Goal: Download file/media

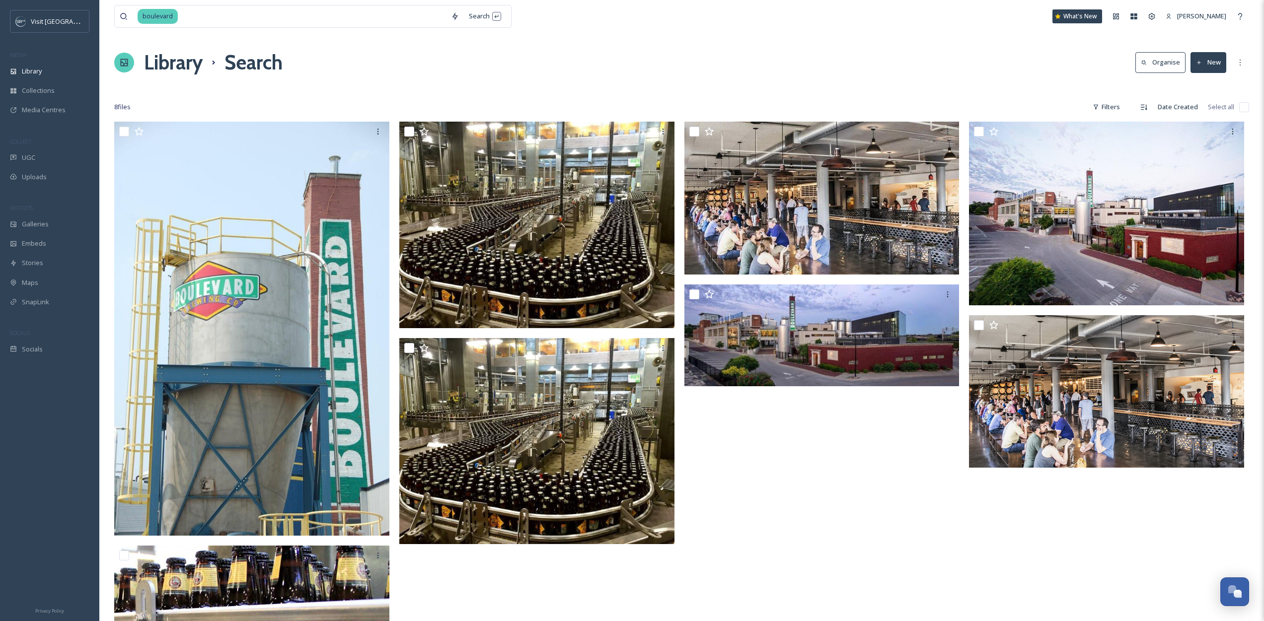
scroll to position [2, 0]
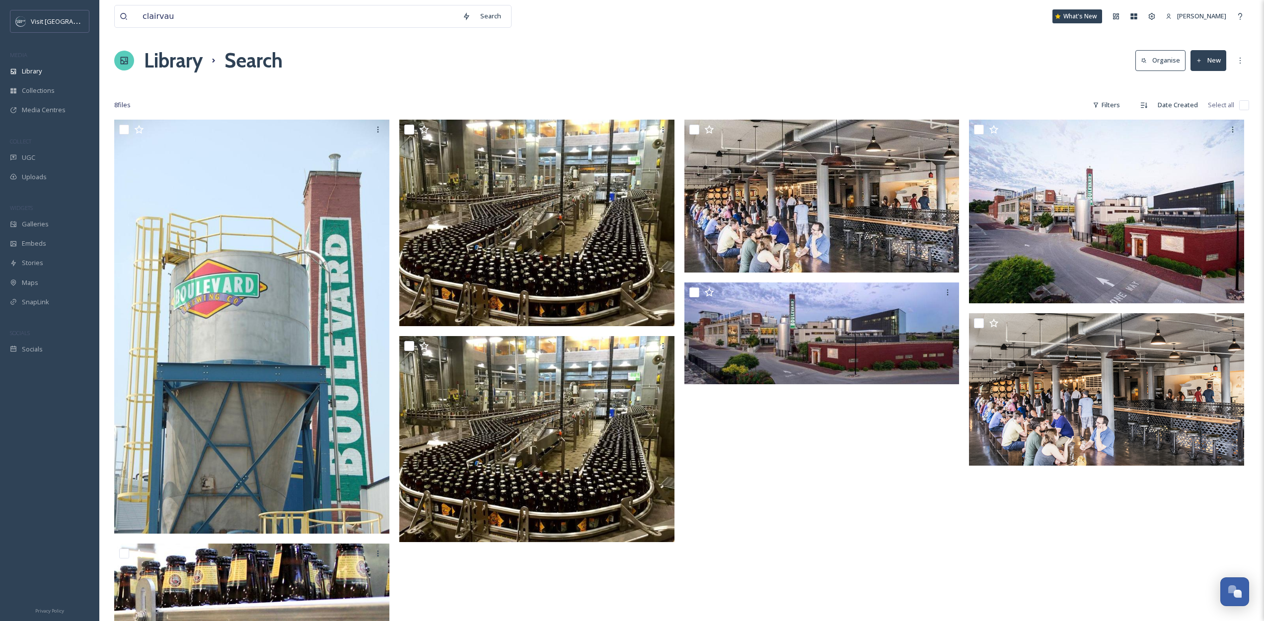
type input "clairvaux"
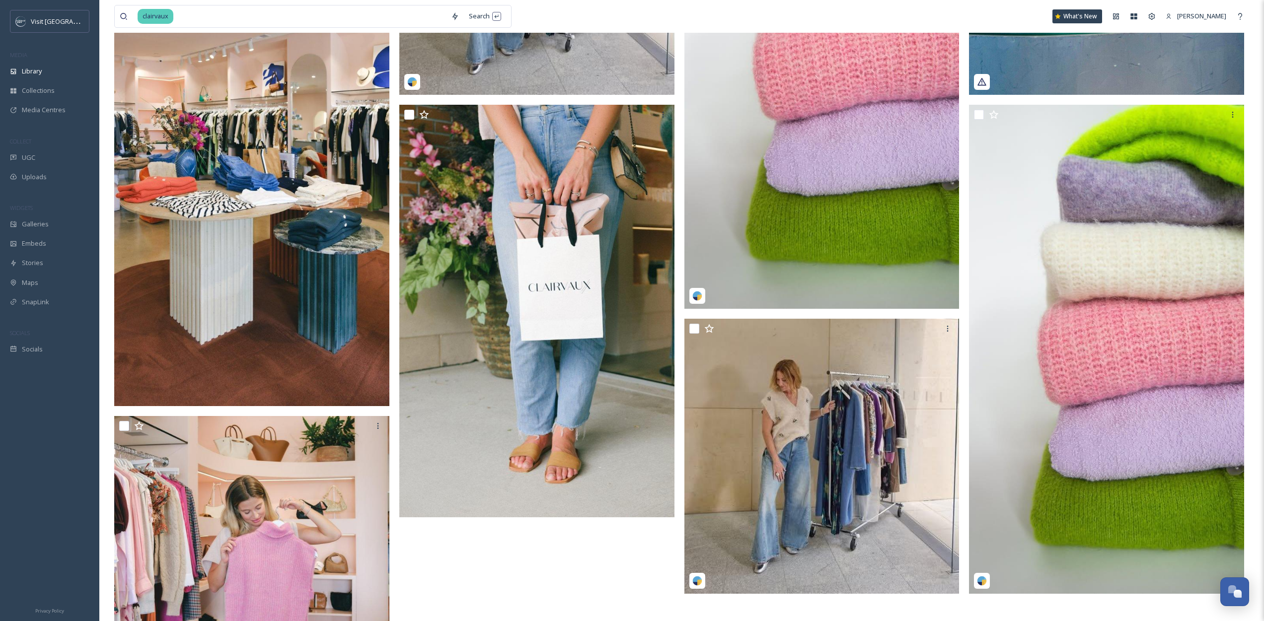
scroll to position [249, 0]
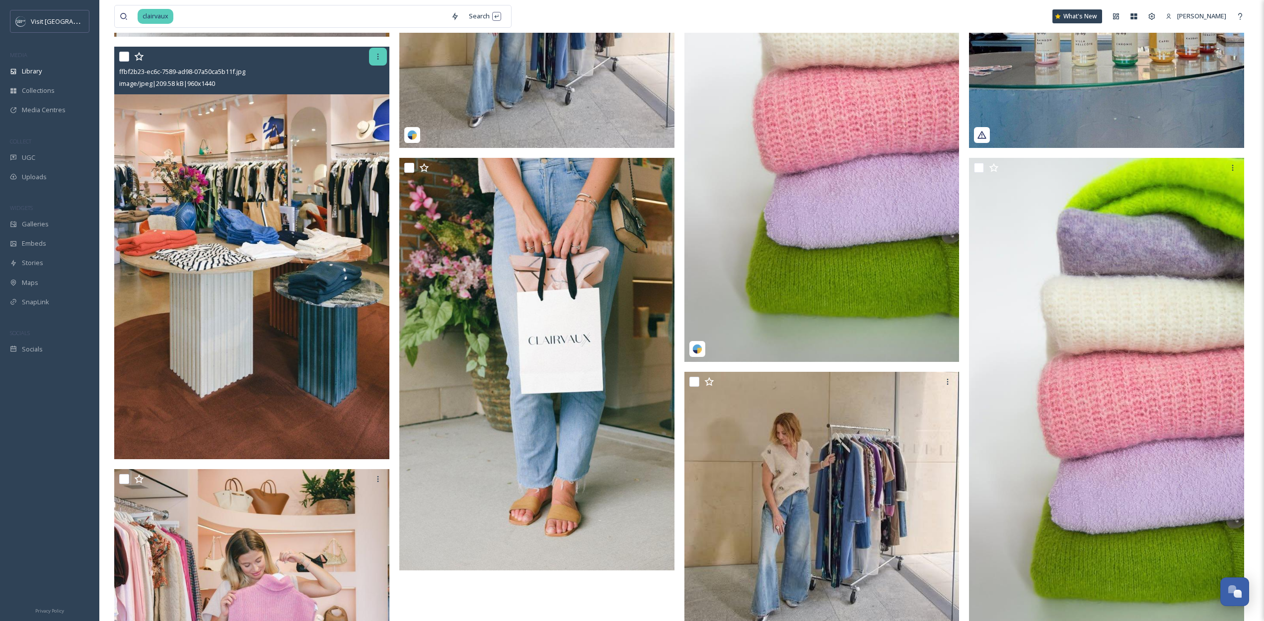
click at [378, 53] on icon at bounding box center [378, 57] width 8 height 8
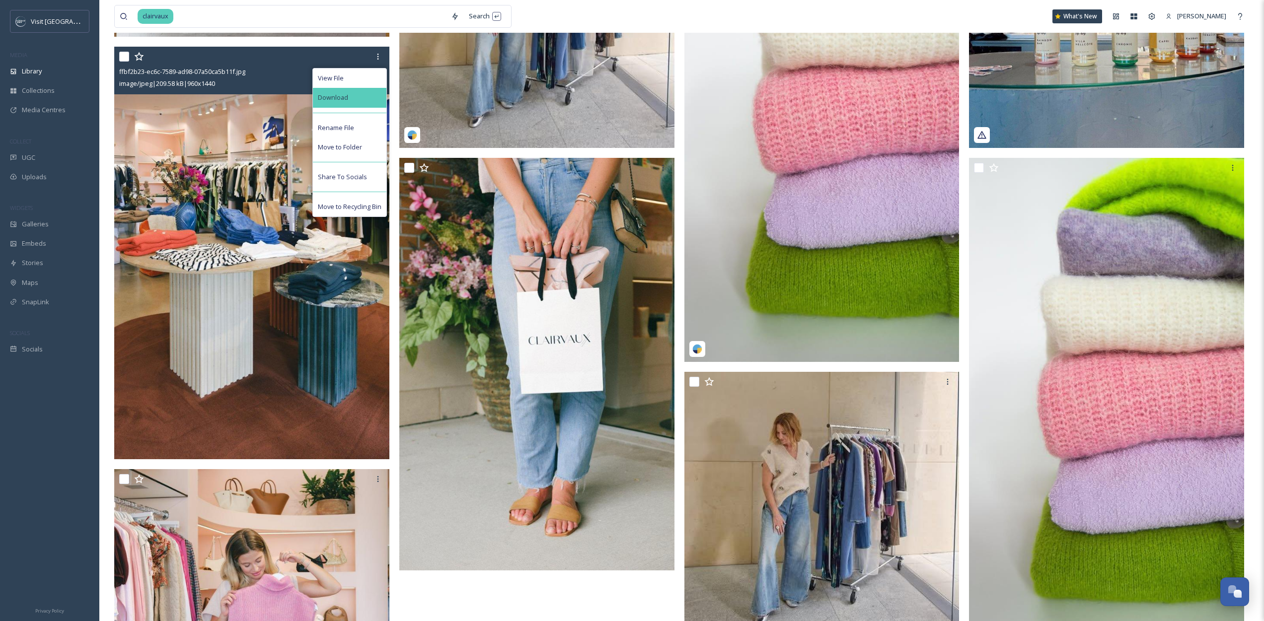
click at [371, 103] on div "Download" at bounding box center [349, 97] width 73 height 19
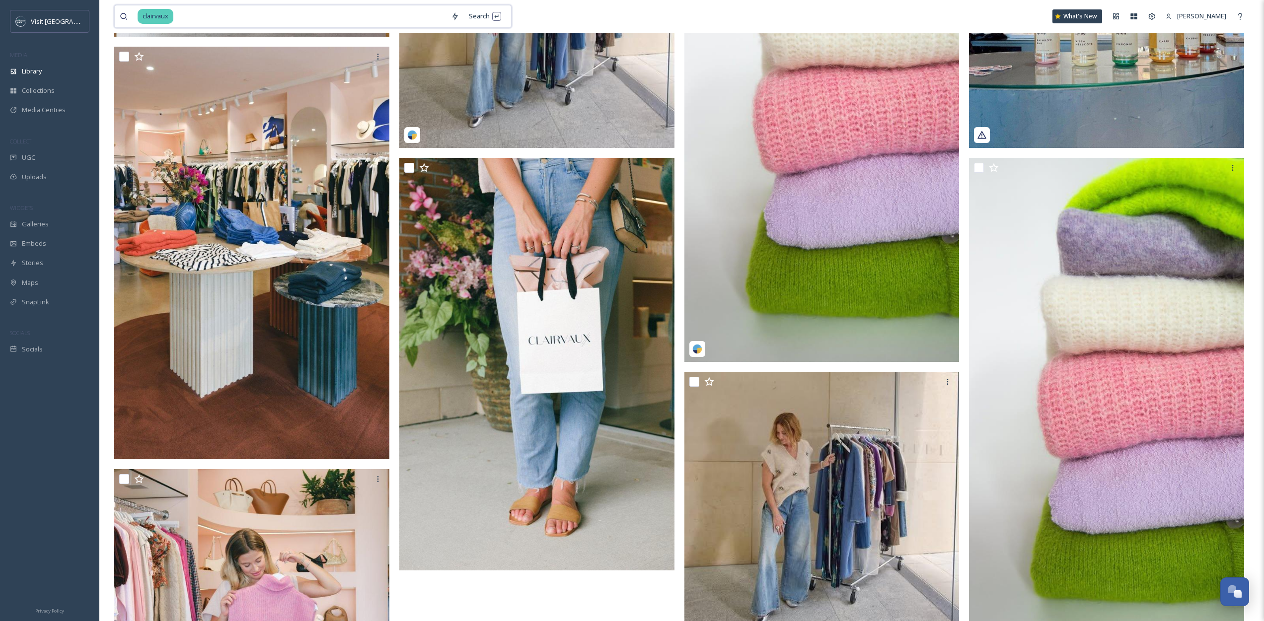
click at [212, 21] on input at bounding box center [310, 16] width 272 height 22
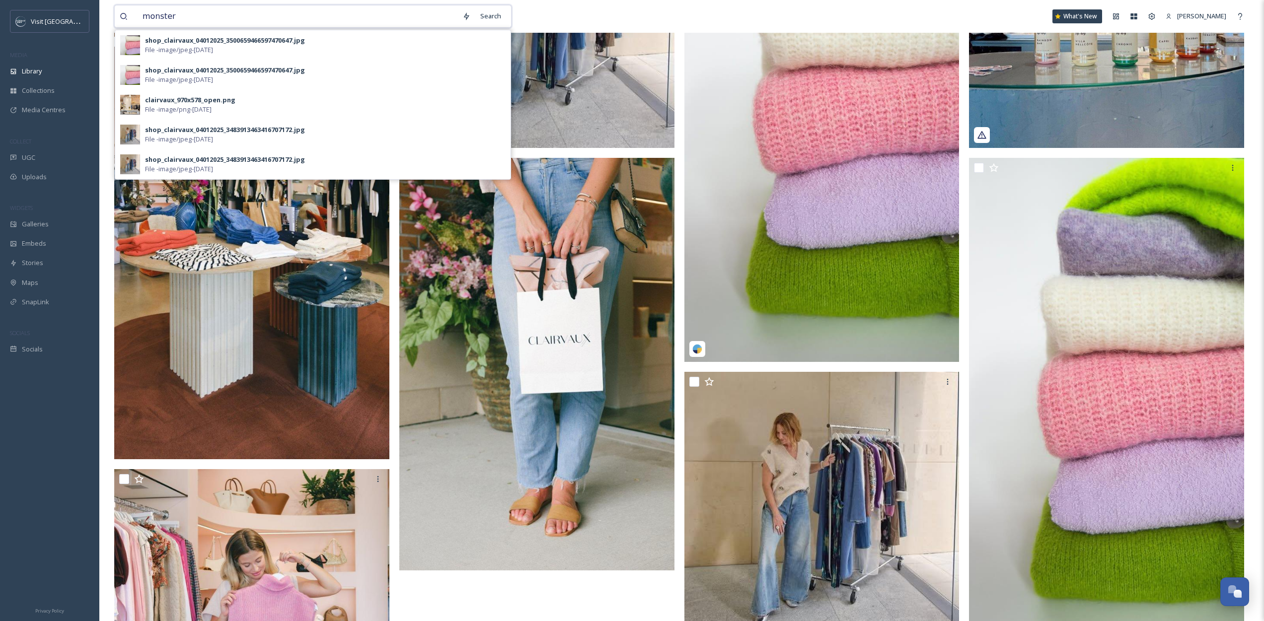
type input "monstera"
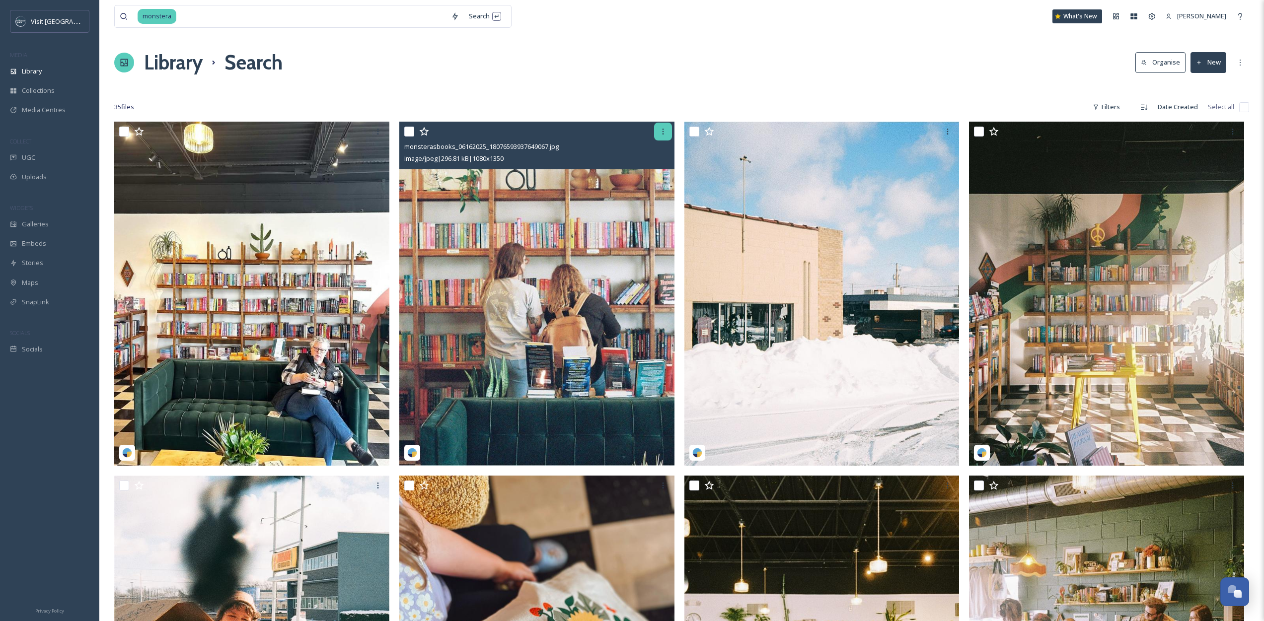
click at [661, 136] on div at bounding box center [663, 132] width 18 height 18
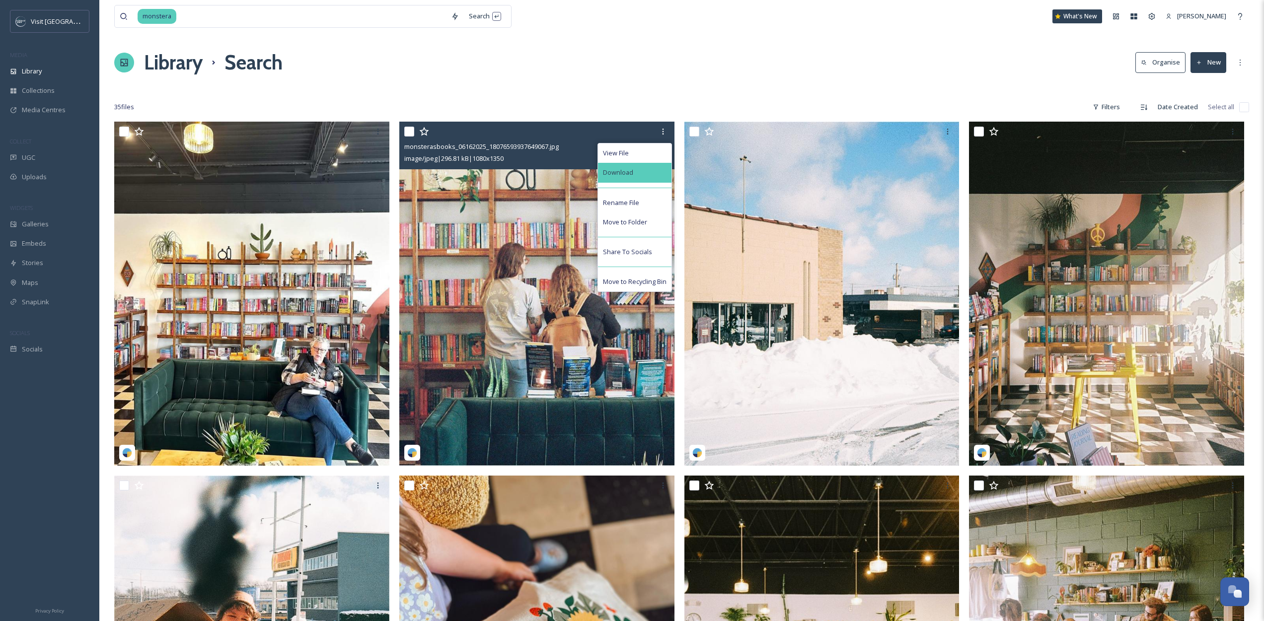
click at [639, 174] on div "Download" at bounding box center [634, 172] width 73 height 19
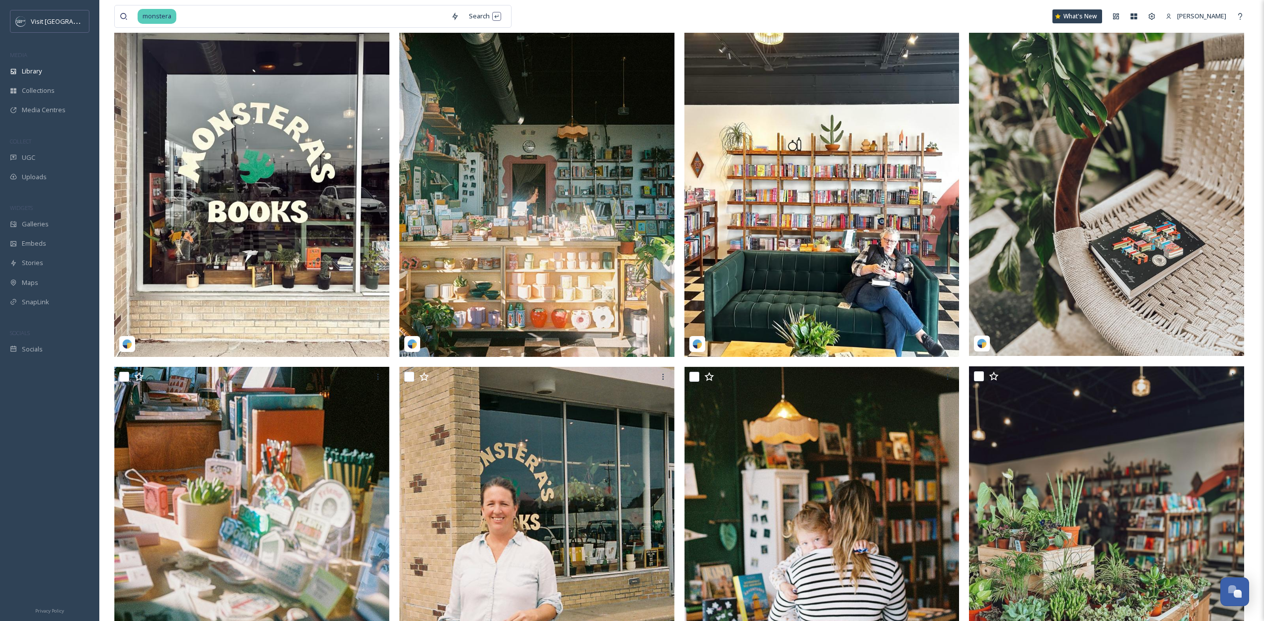
scroll to position [759, 0]
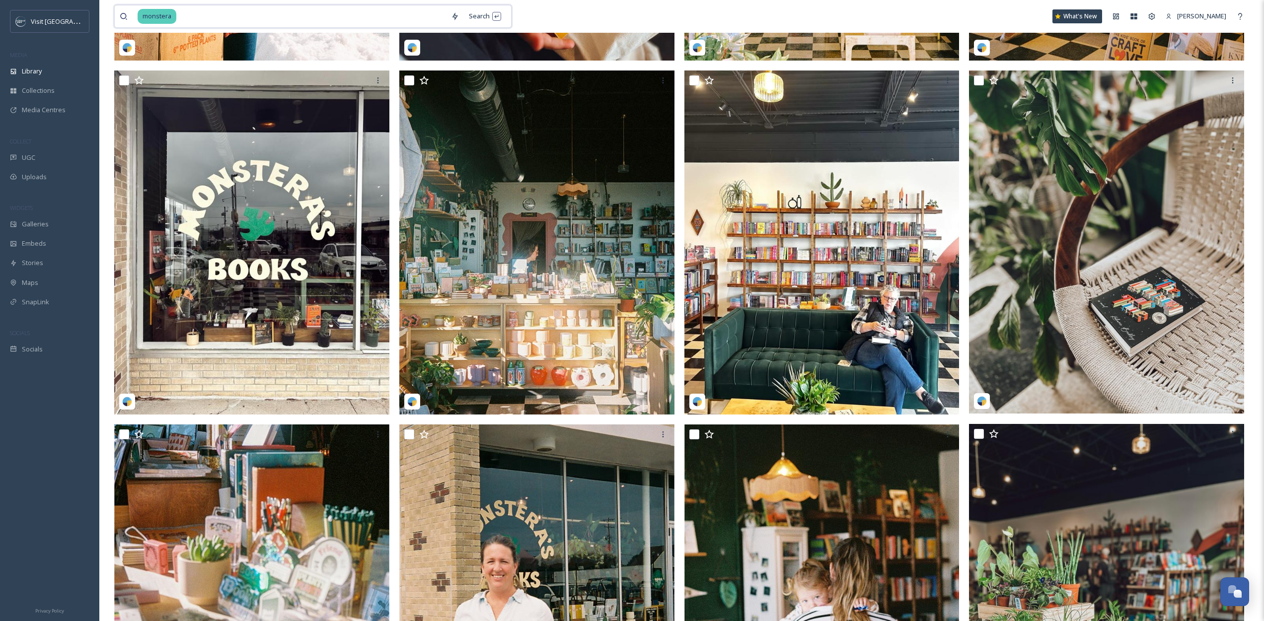
click at [222, 20] on input at bounding box center [311, 16] width 269 height 22
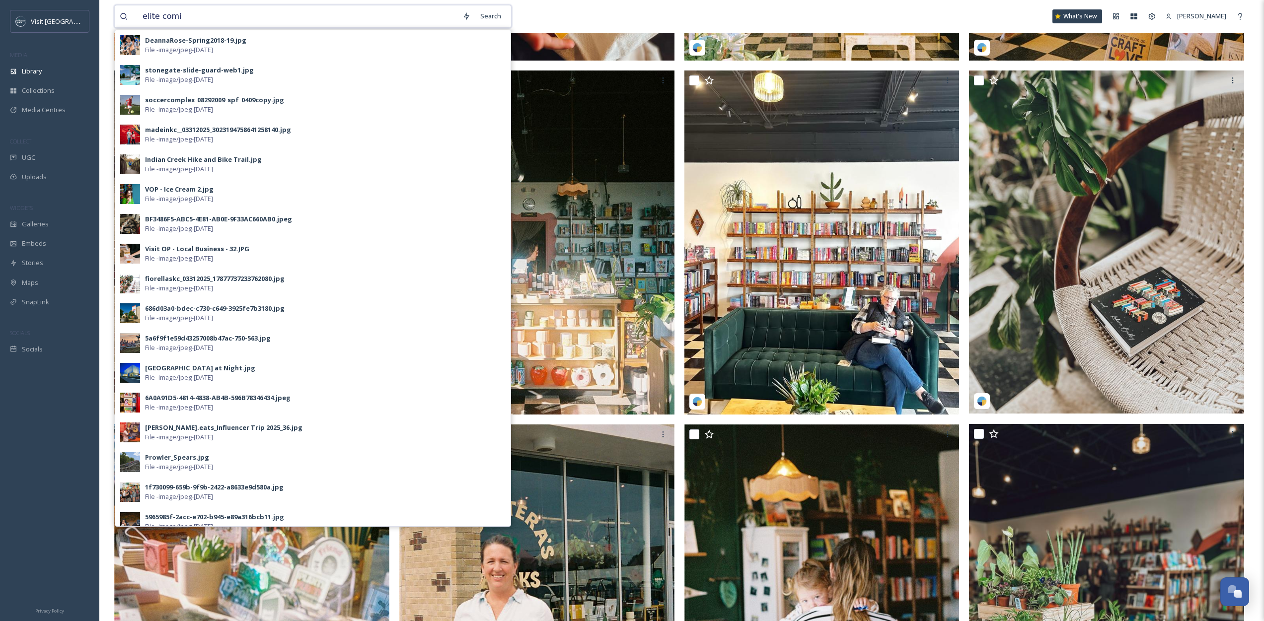
type input "elite comic"
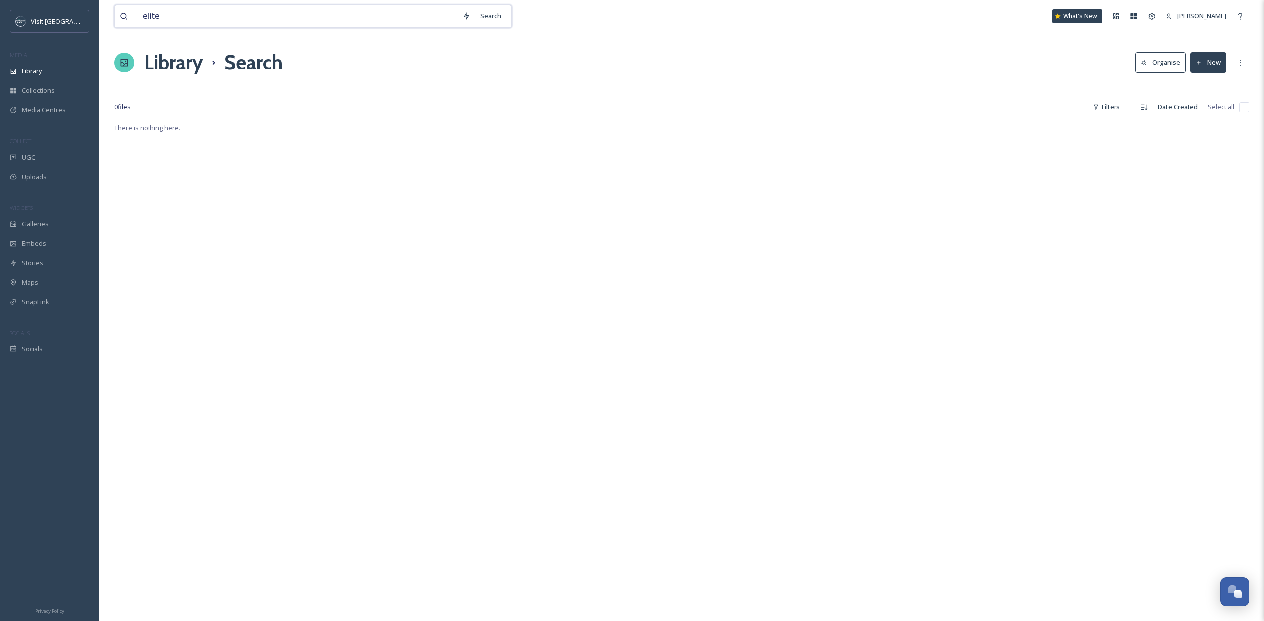
type input "elite"
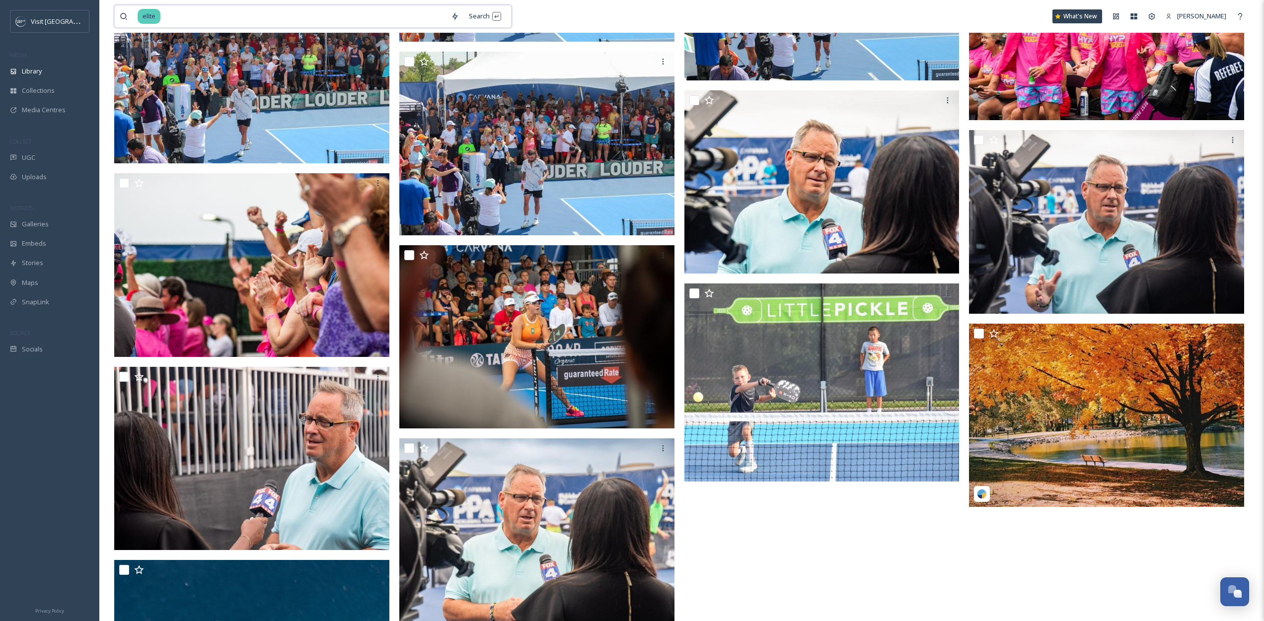
scroll to position [5753, 0]
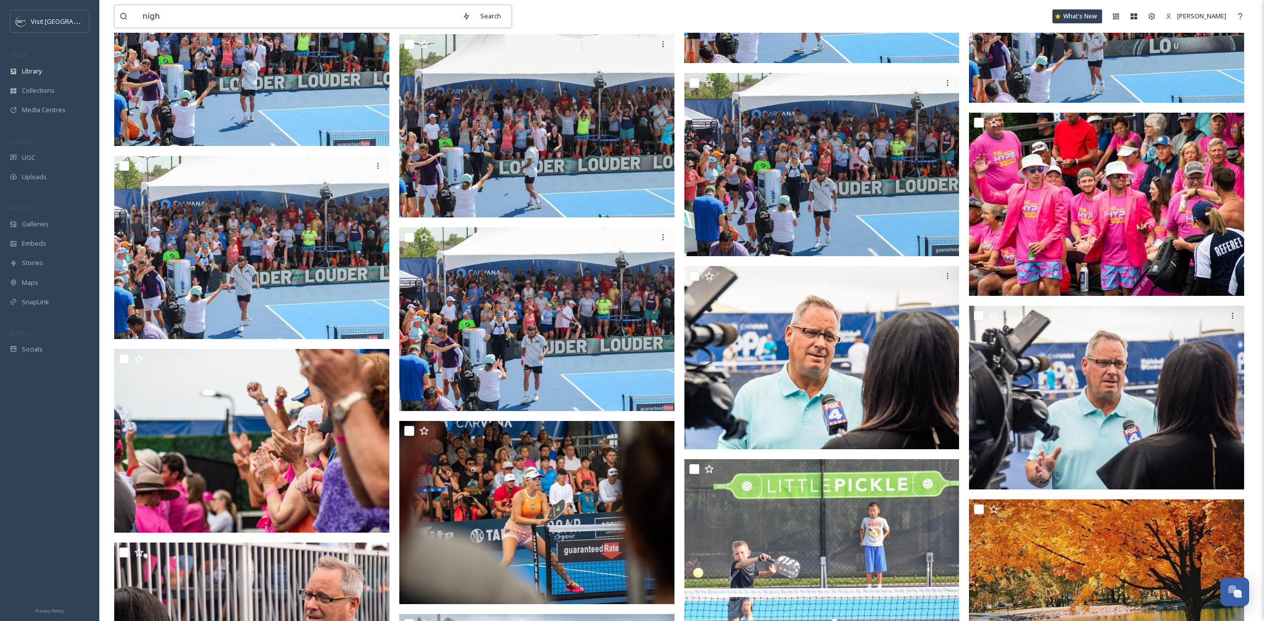
type input "night"
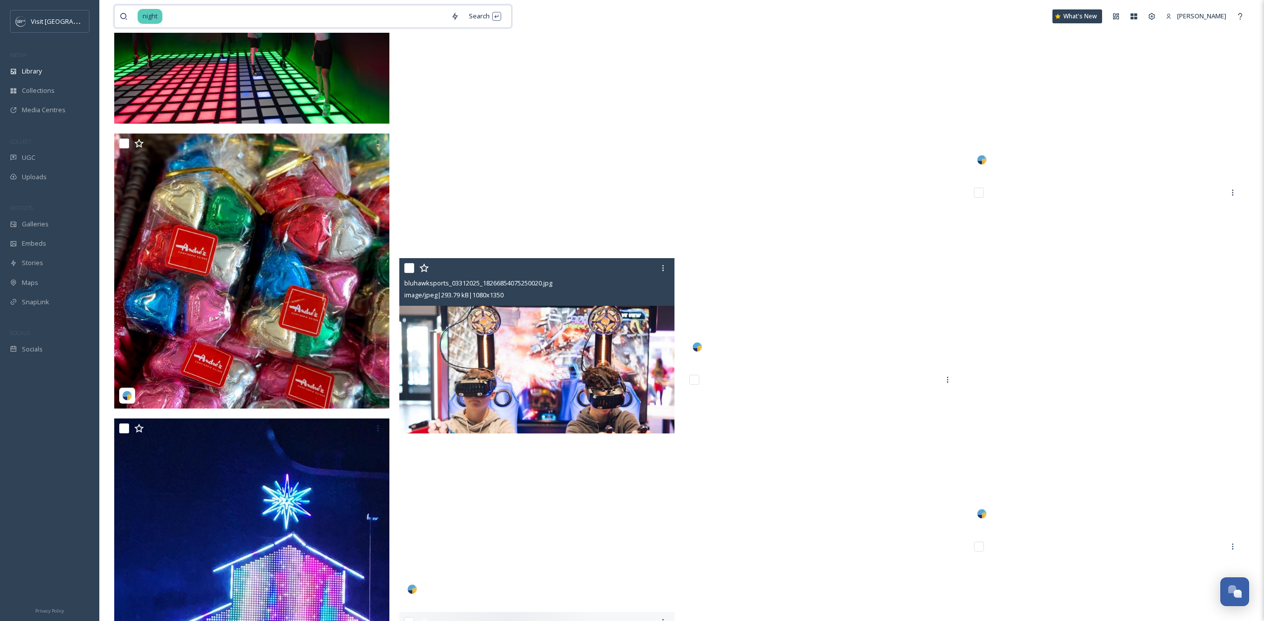
scroll to position [38841, 0]
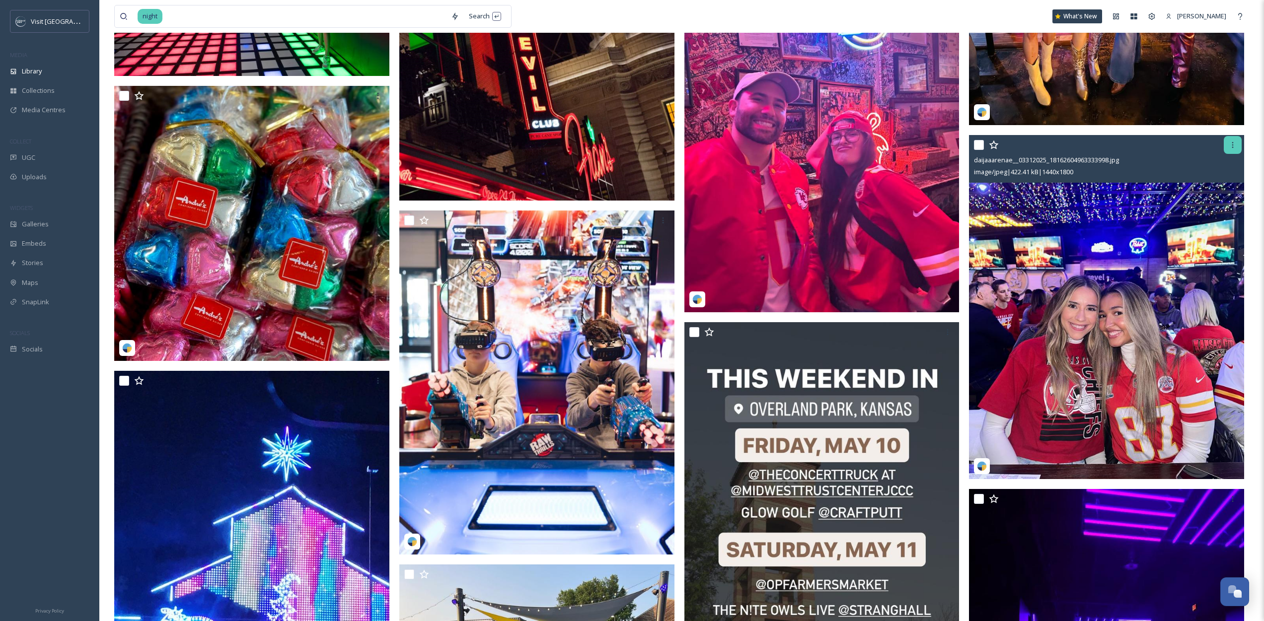
click at [1232, 143] on icon at bounding box center [1232, 145] width 1 height 6
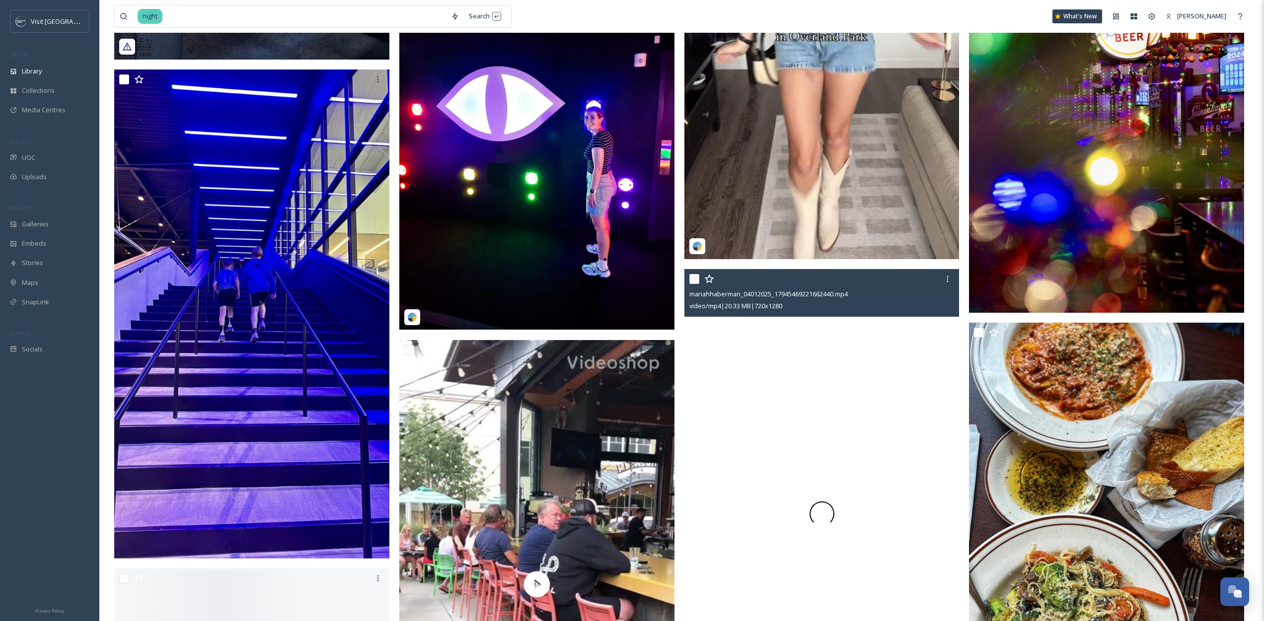
scroll to position [53948, 0]
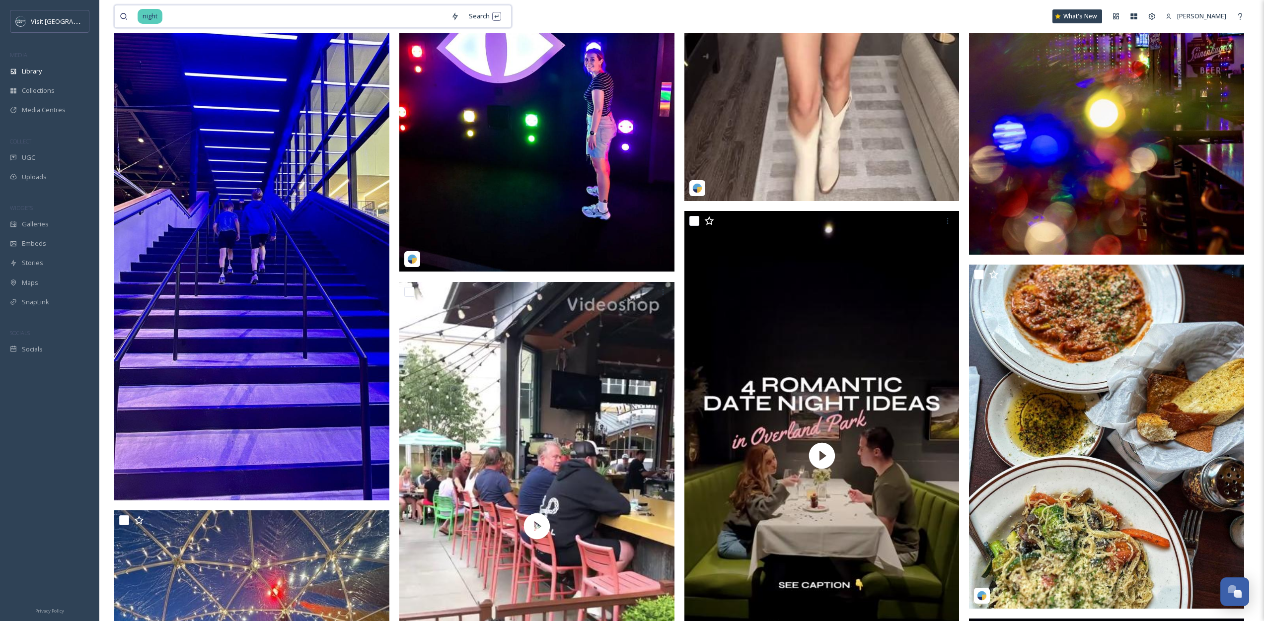
click at [324, 23] on input at bounding box center [304, 16] width 283 height 22
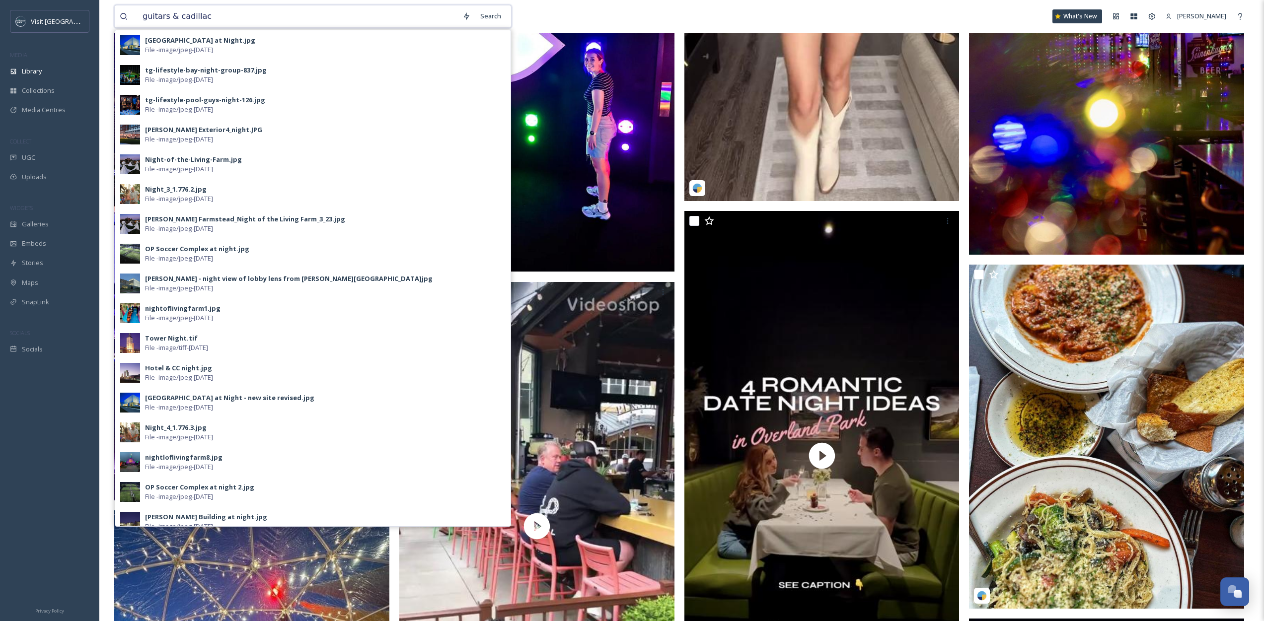
type input "guitars & cadillacs"
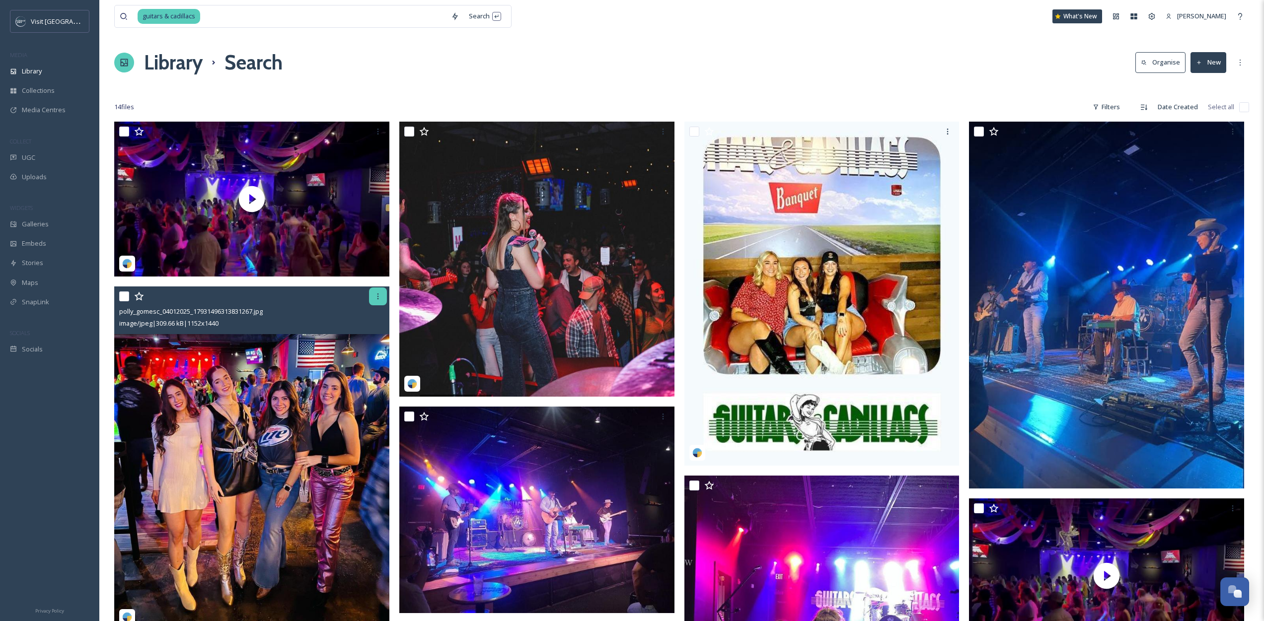
click at [381, 287] on div at bounding box center [378, 296] width 18 height 18
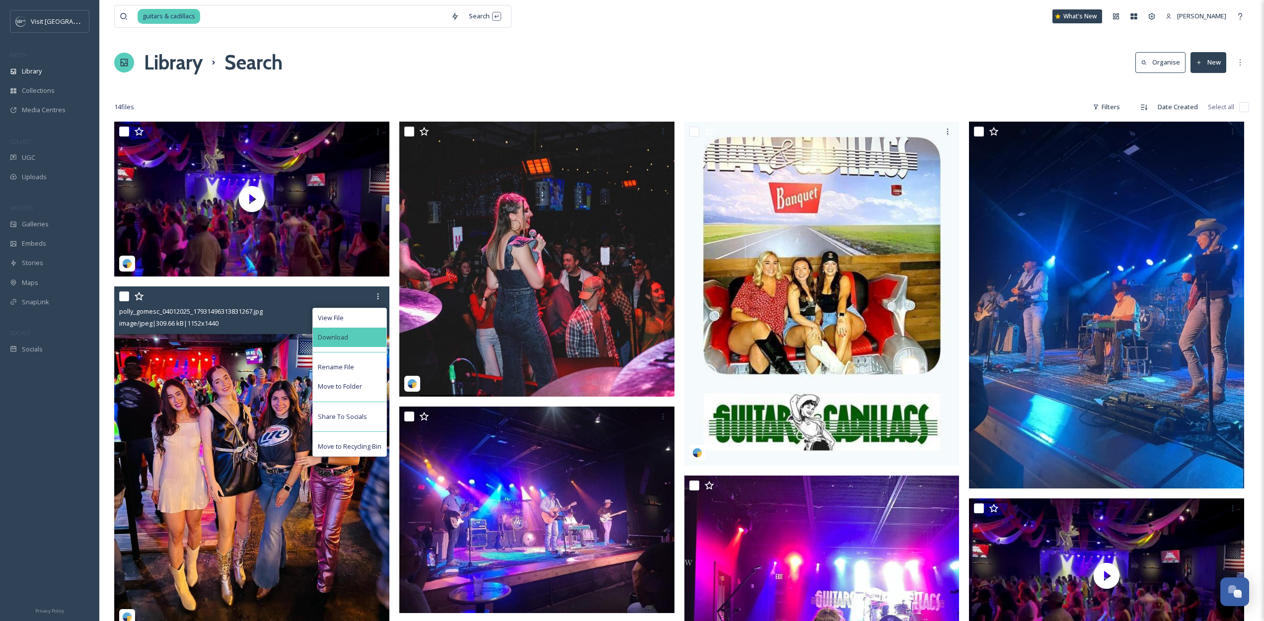
click at [376, 337] on div "Download" at bounding box center [349, 337] width 73 height 19
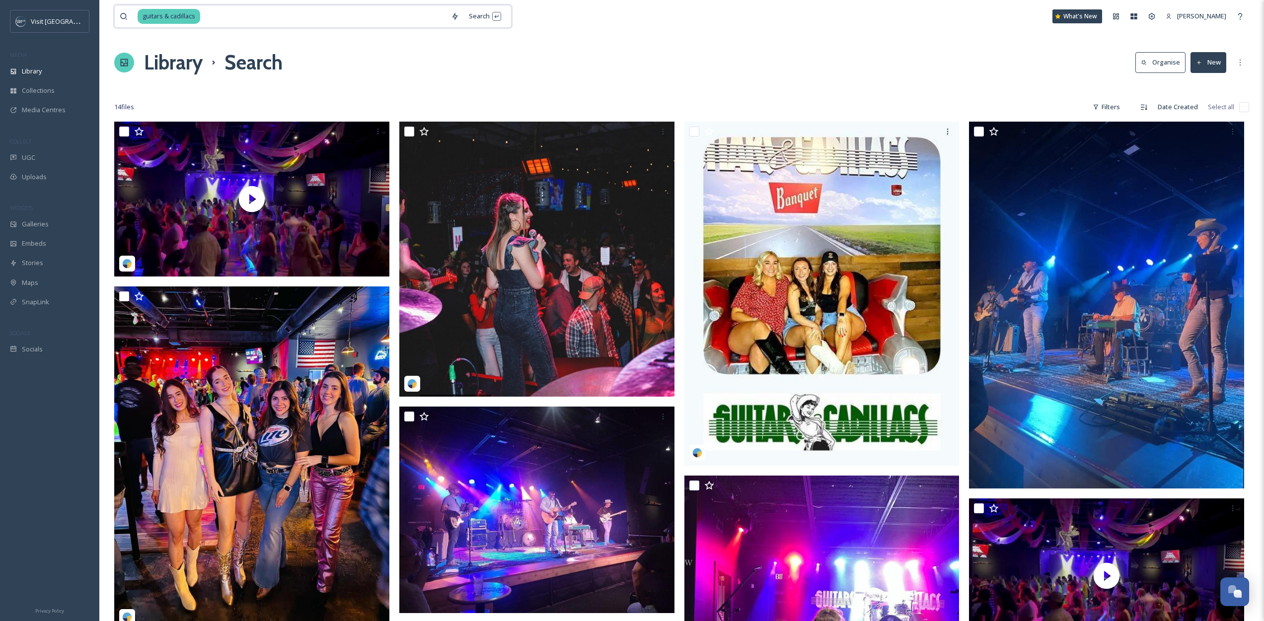
click at [305, 14] on input at bounding box center [323, 16] width 245 height 22
type input "brew top"
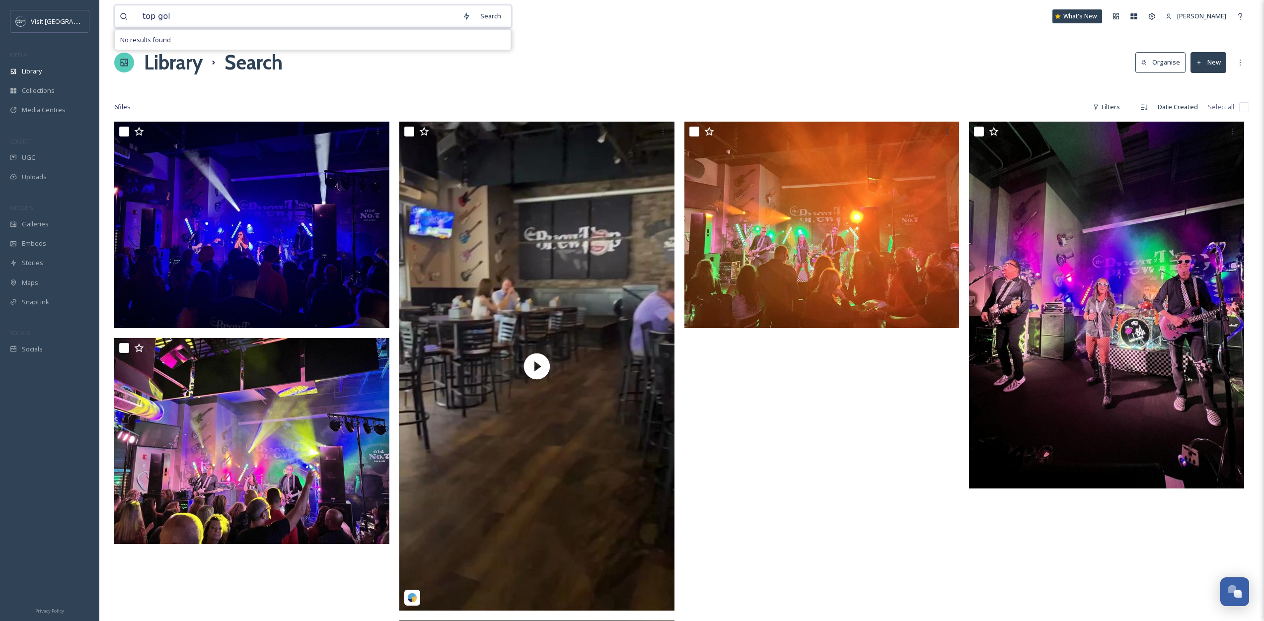
type input "top golf"
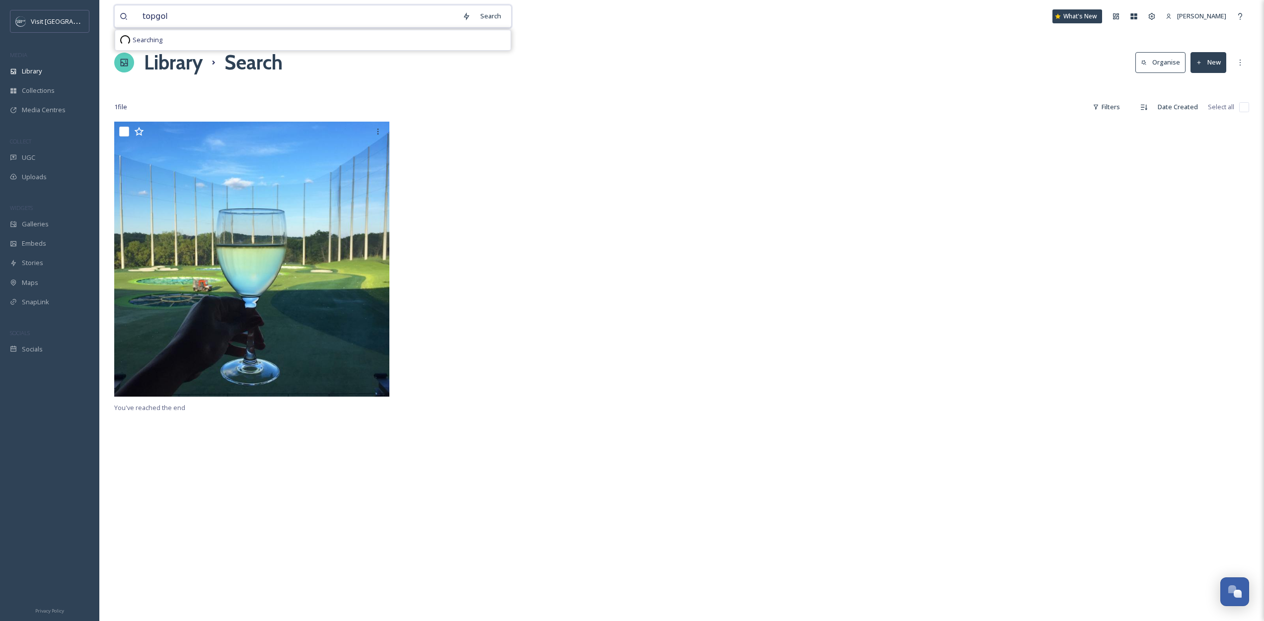
type input "topgolf"
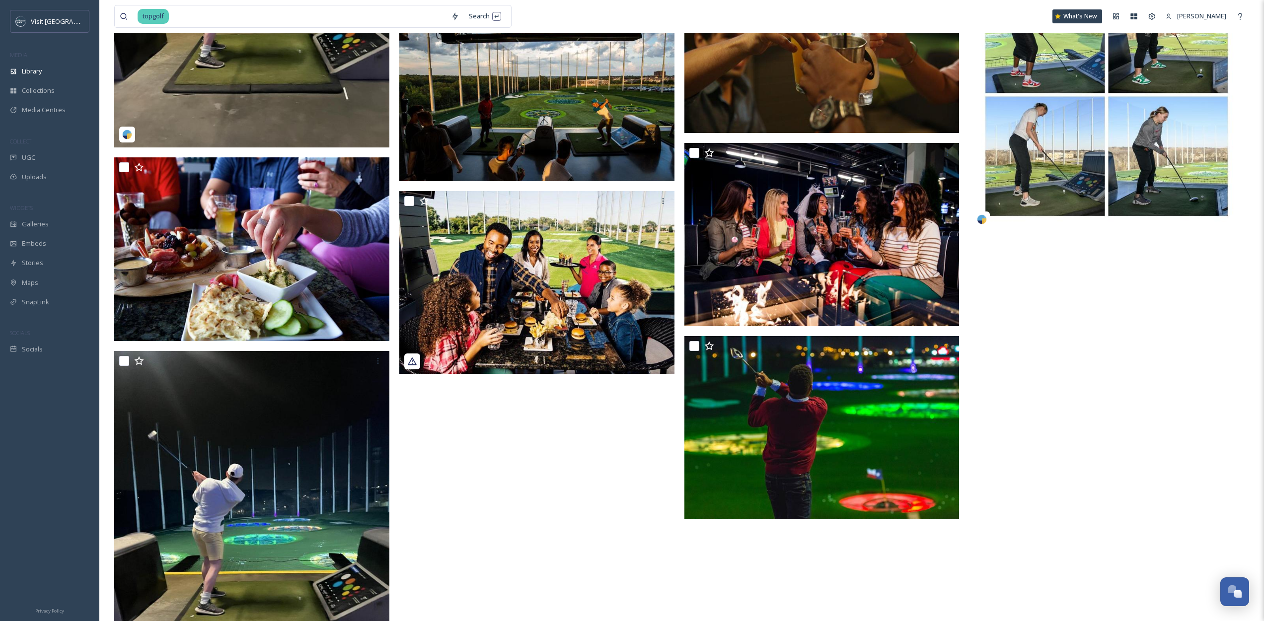
scroll to position [4062, 0]
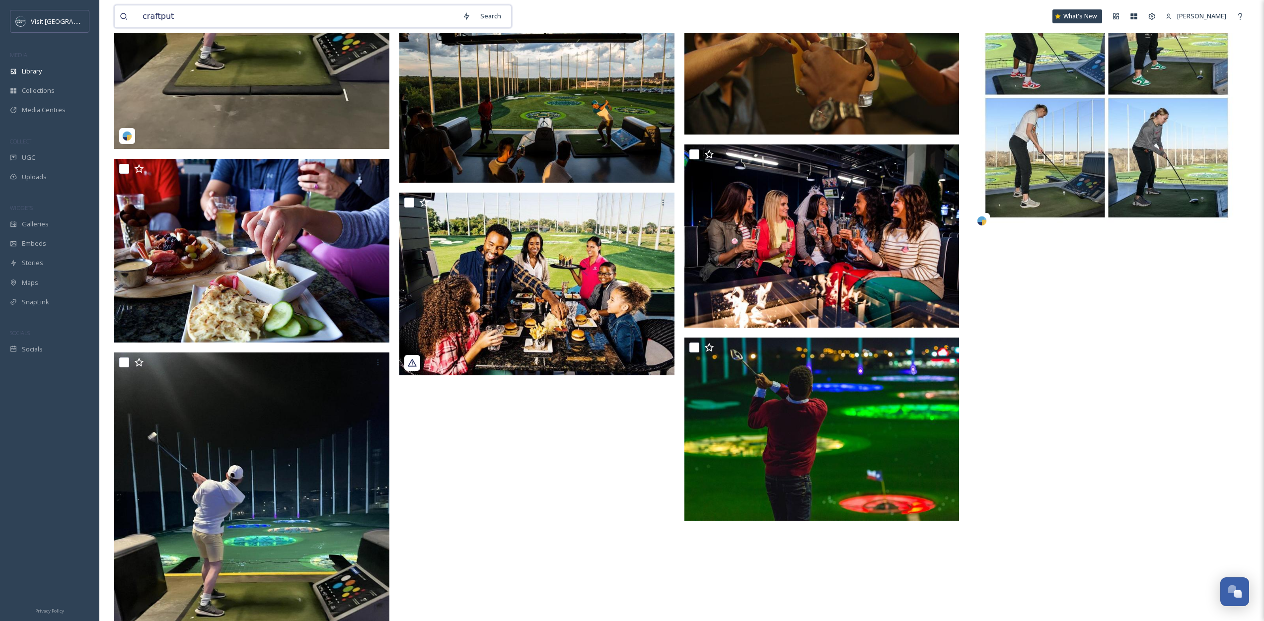
type input "craftputt"
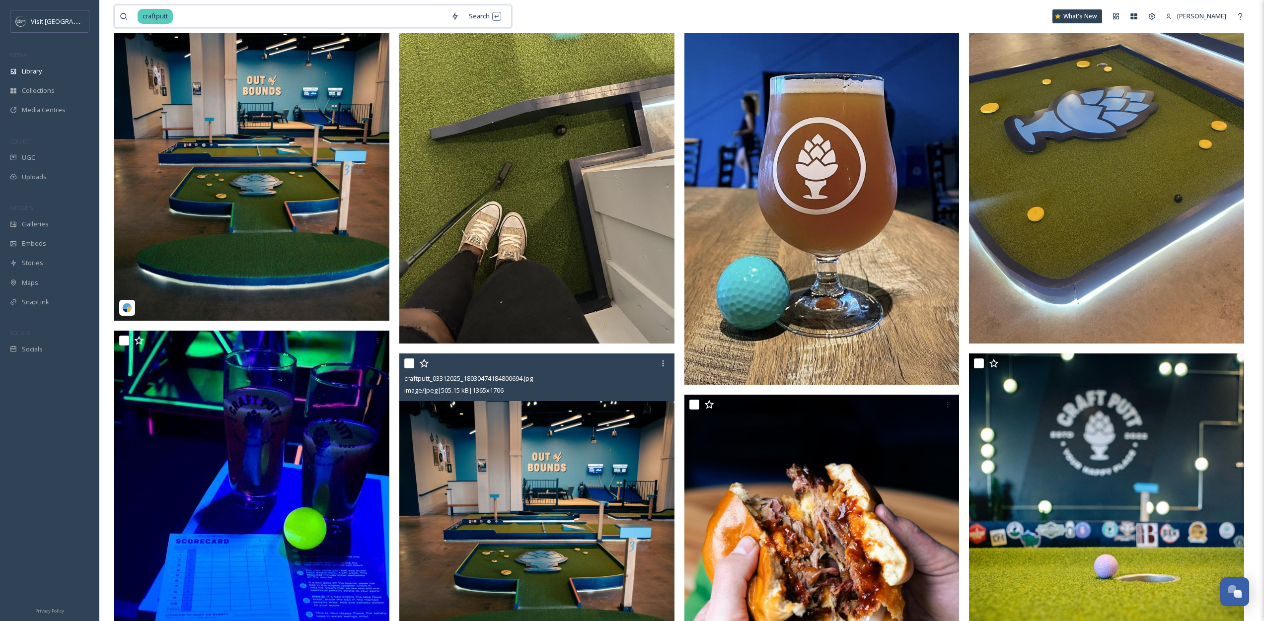
scroll to position [441, 0]
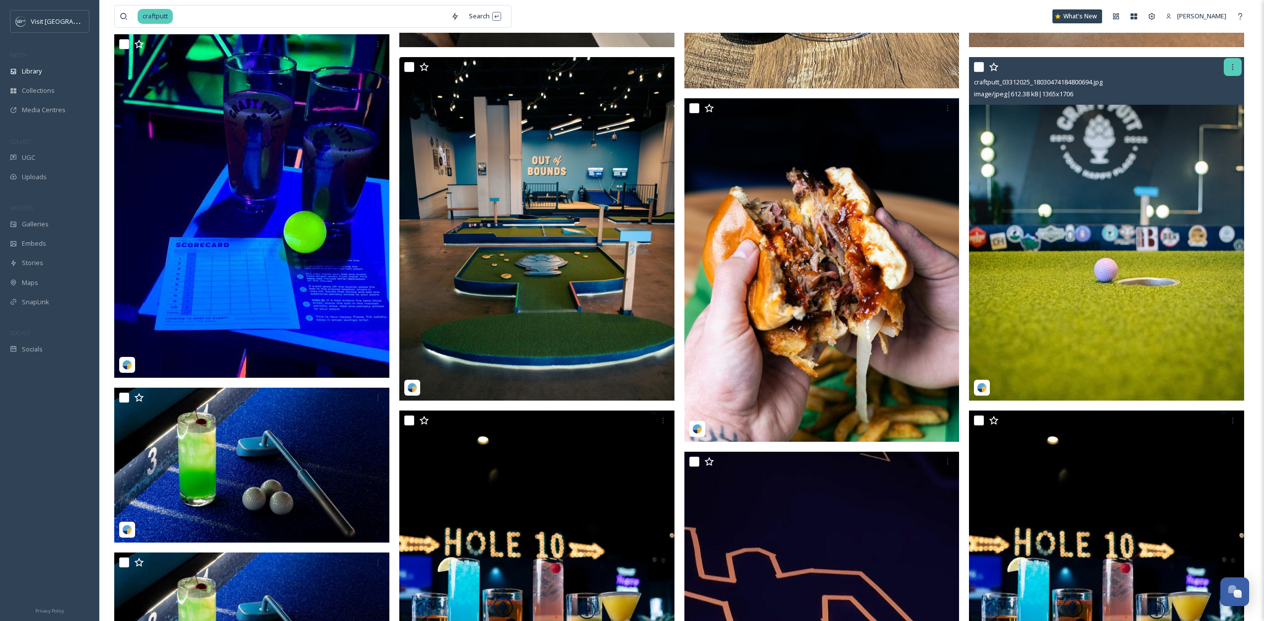
click at [1238, 61] on div at bounding box center [1232, 67] width 18 height 18
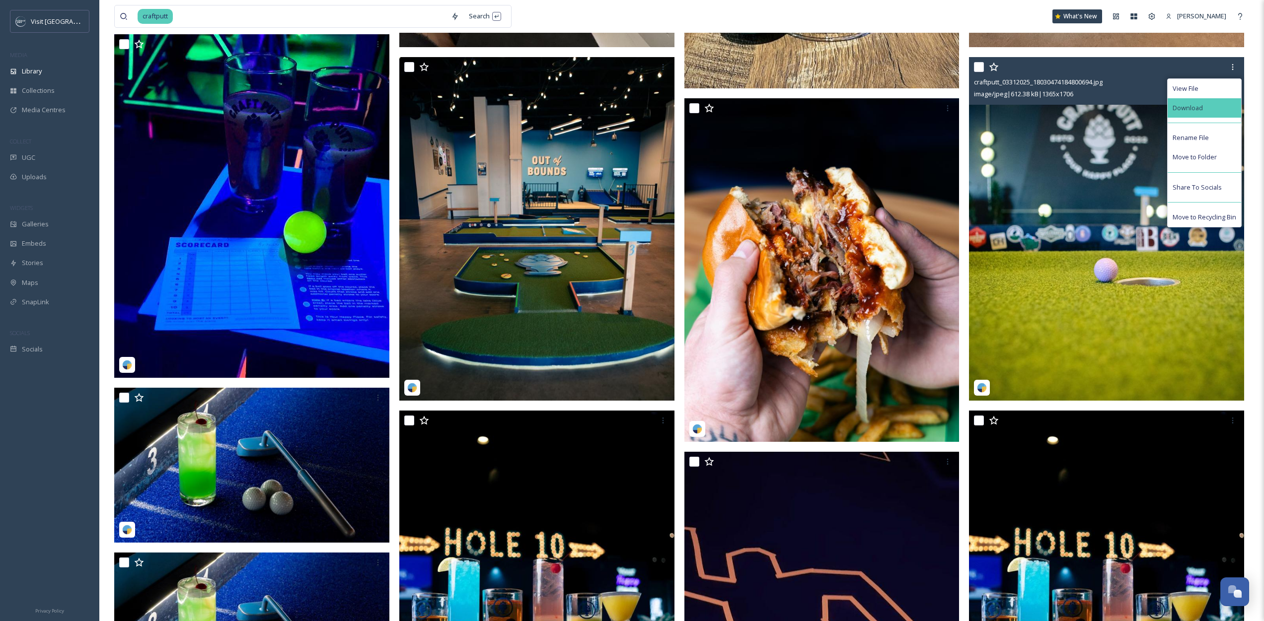
click at [1208, 111] on div "Download" at bounding box center [1203, 107] width 73 height 19
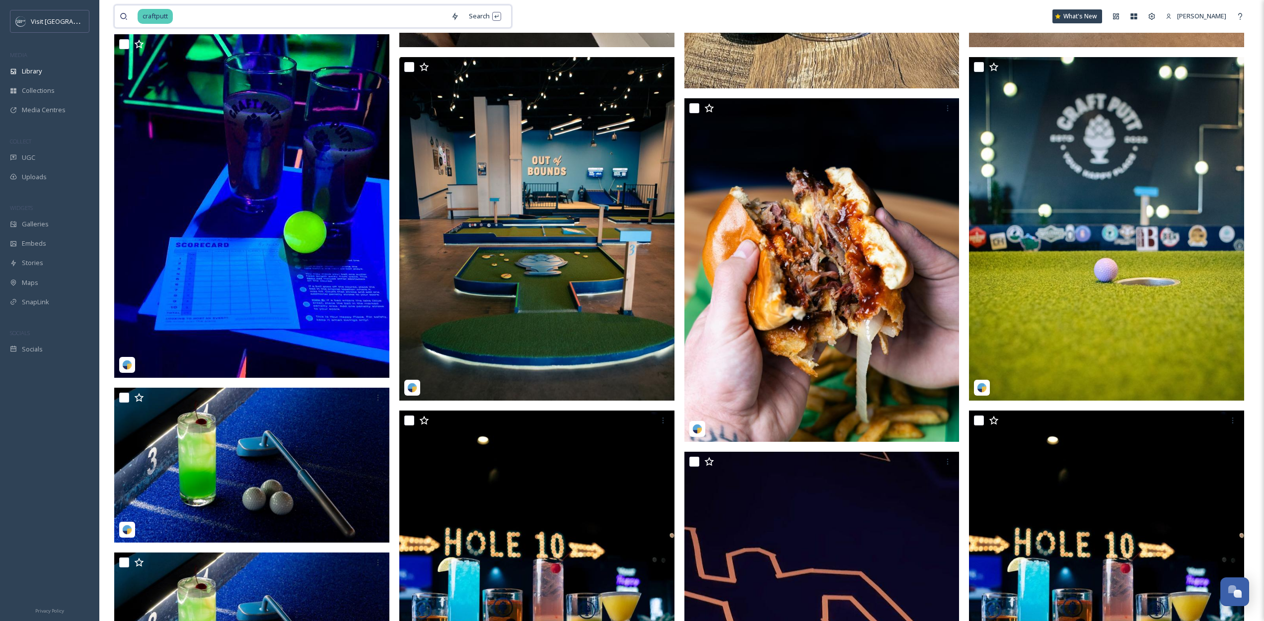
click at [194, 9] on input at bounding box center [310, 16] width 272 height 22
type input "bowlero"
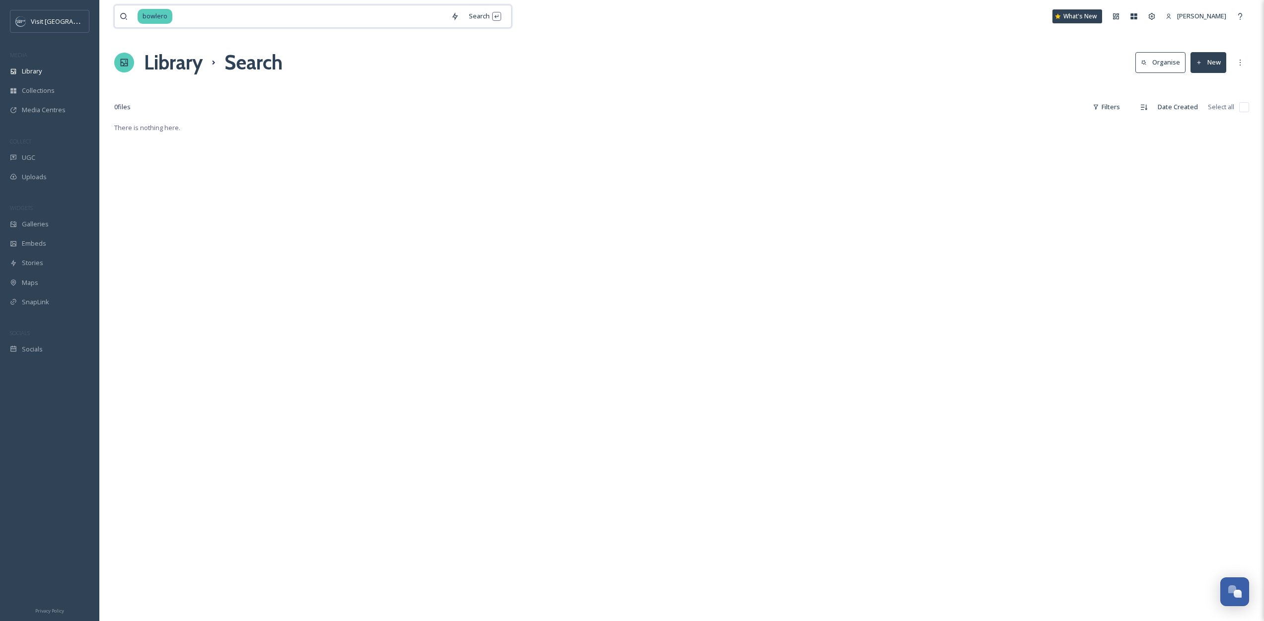
type input "bowler"
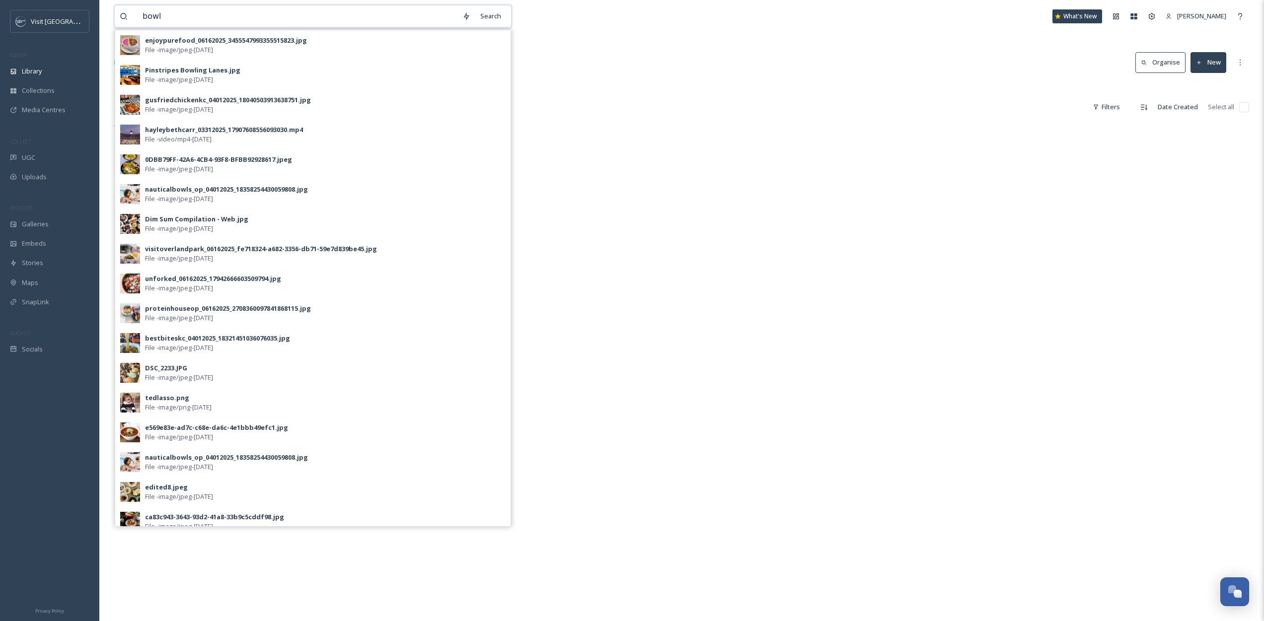
type input "bowl"
